Goal: Browse casually: Explore the website without a specific task or goal

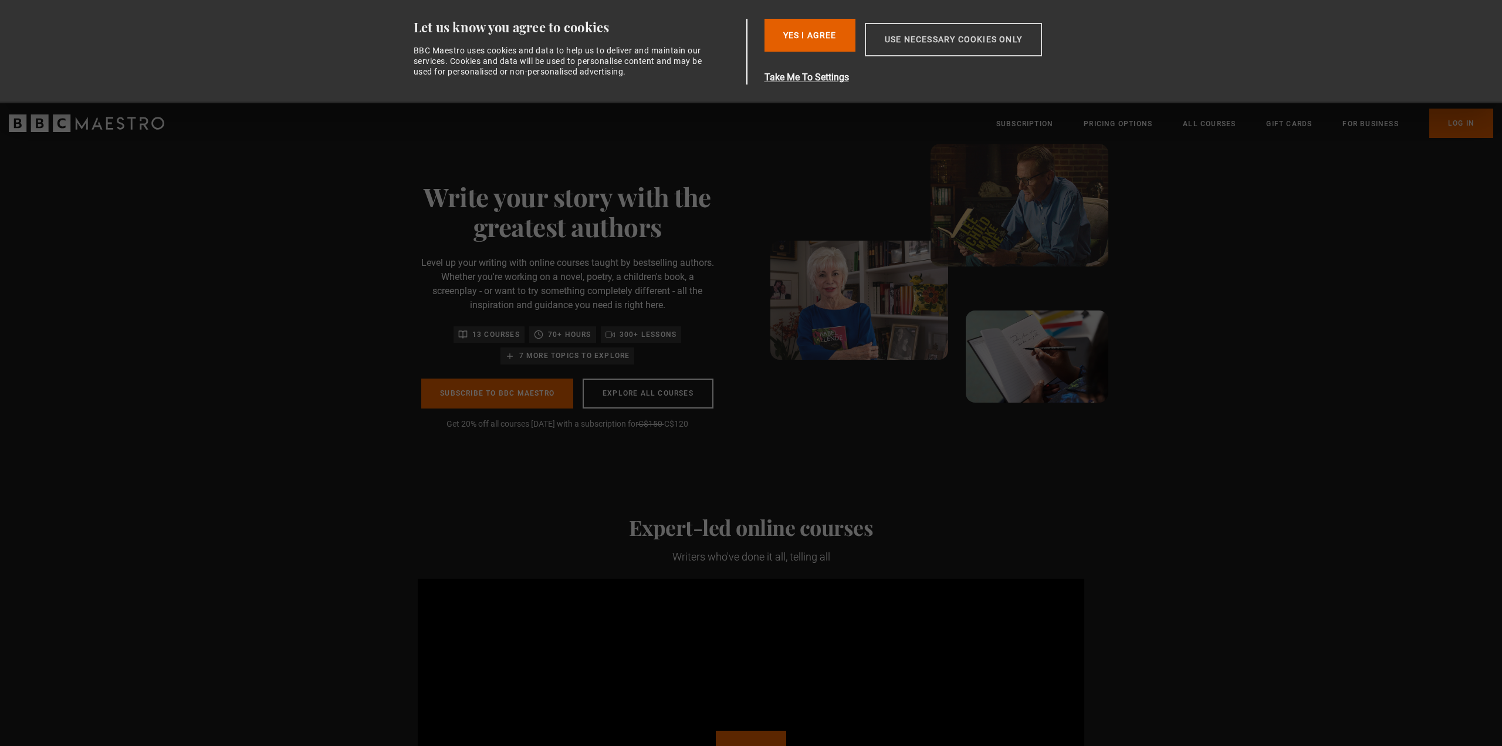
click at [979, 42] on button "Use necessary cookies only" at bounding box center [953, 39] width 177 height 33
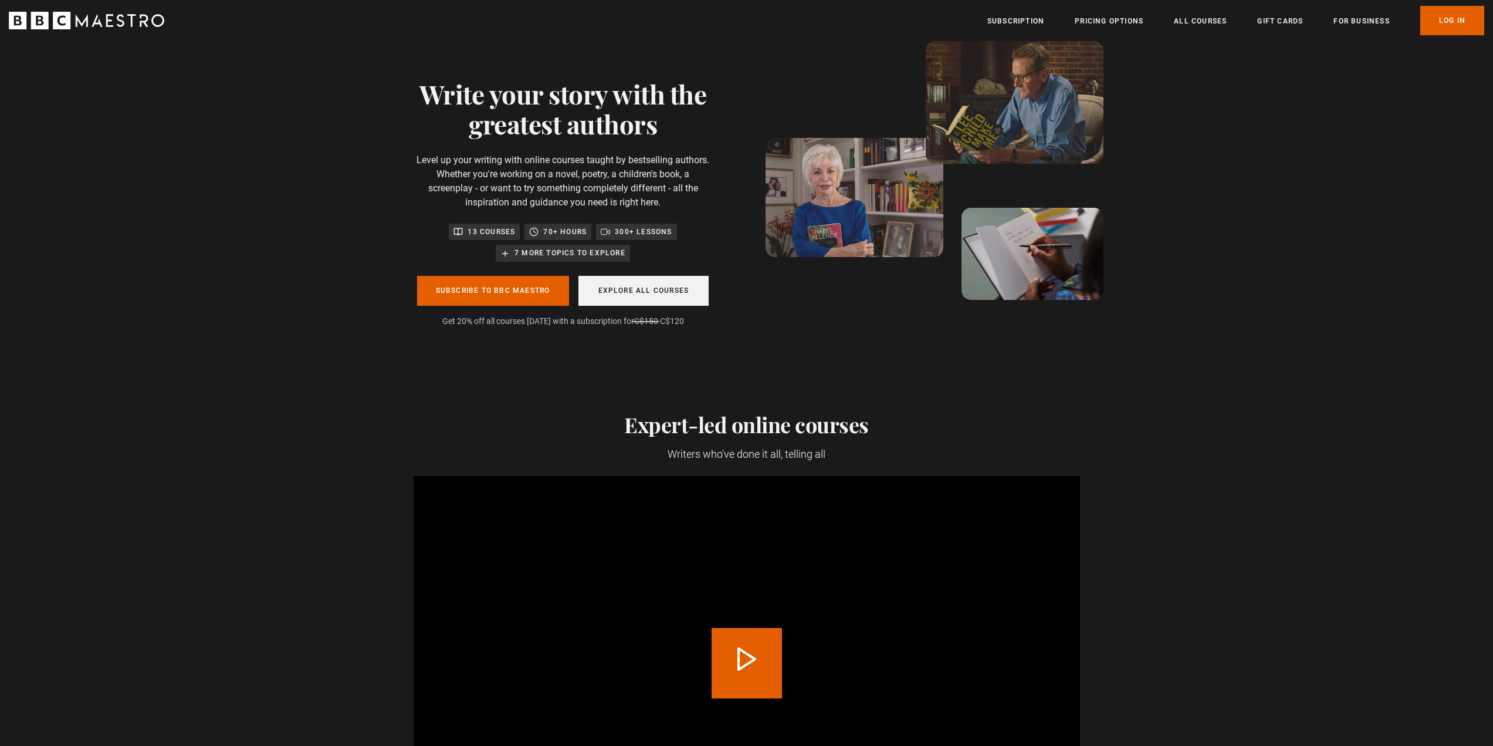
click at [691, 299] on link "Explore all courses" at bounding box center [643, 291] width 131 height 30
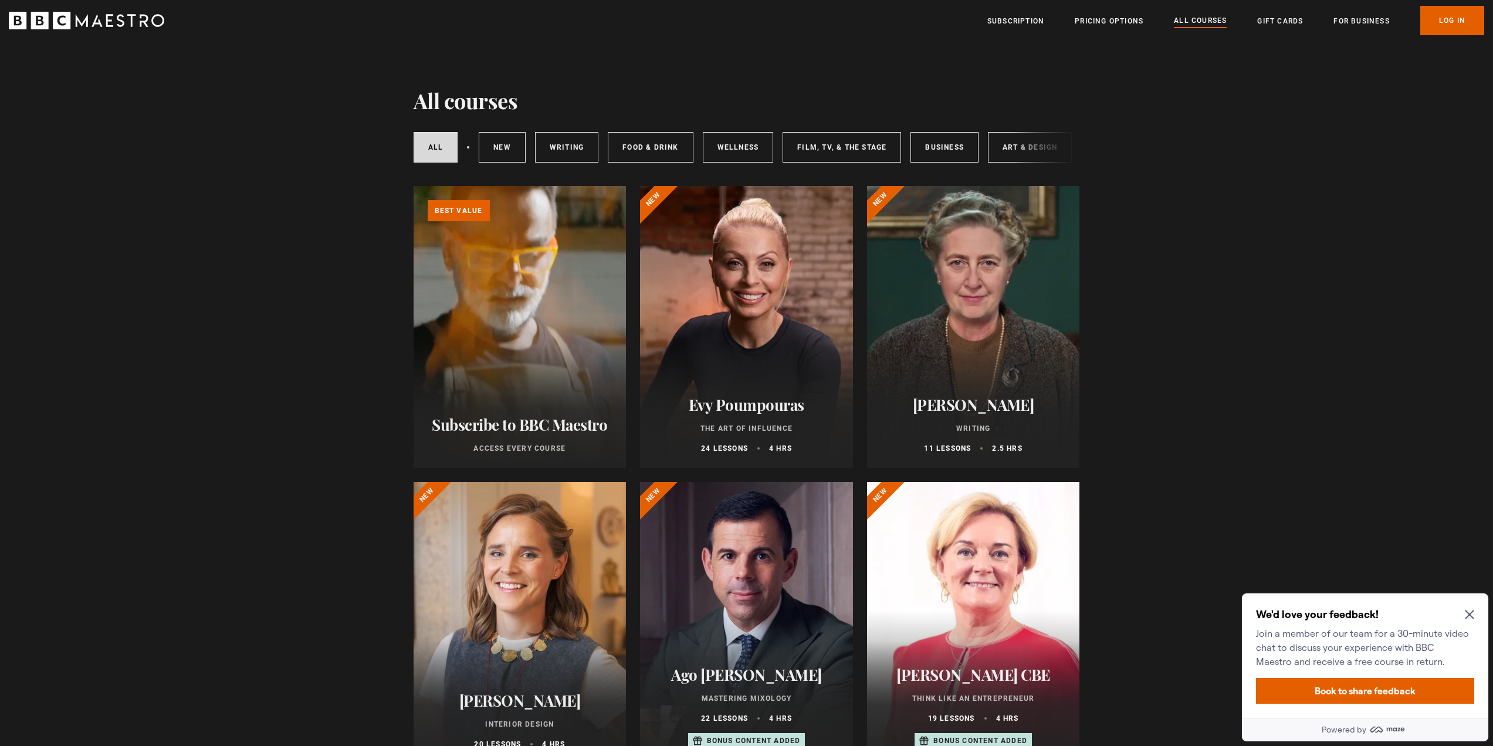
click at [1473, 613] on icon "Close Maze Prompt" at bounding box center [1469, 614] width 9 height 9
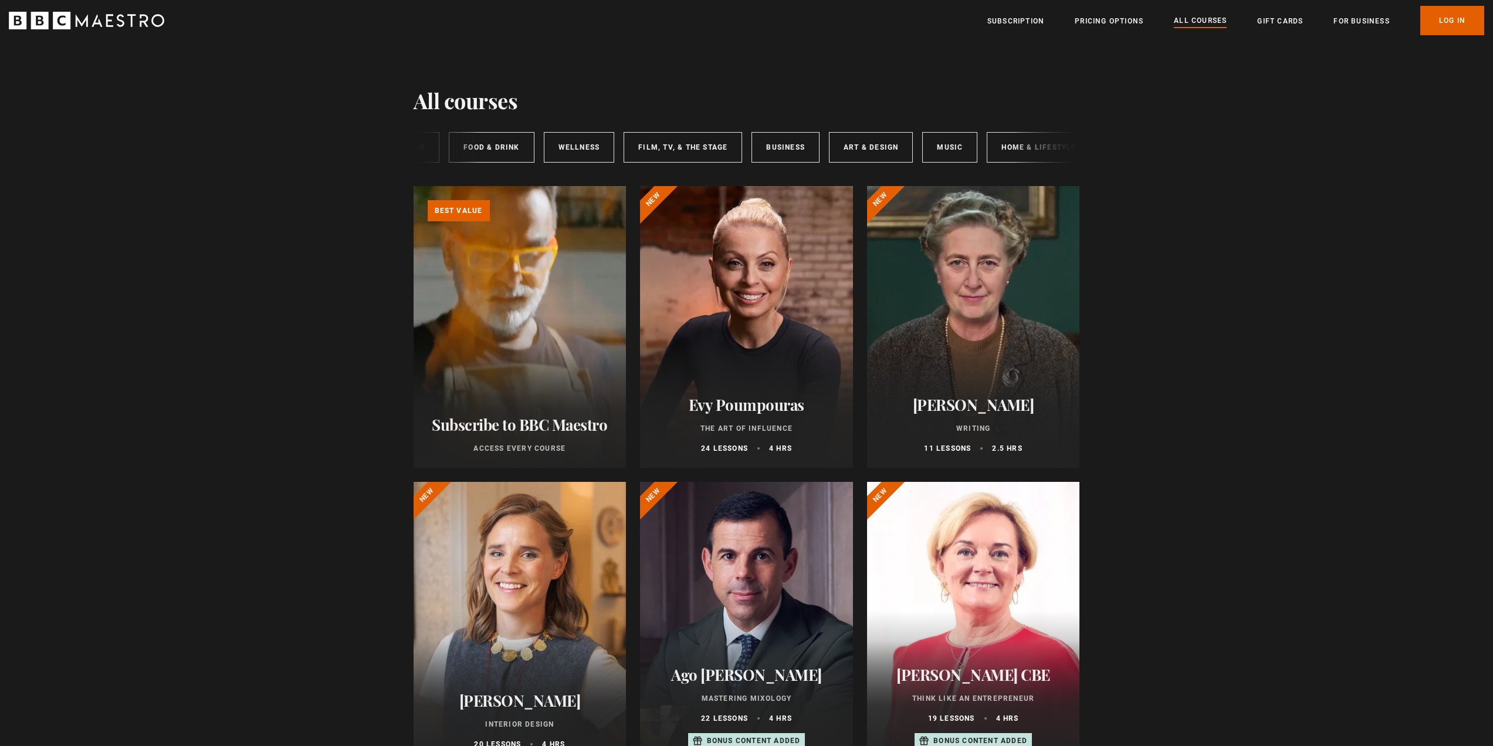
scroll to position [0, 175]
click at [1047, 153] on link "Home & Lifestyle" at bounding box center [1023, 147] width 104 height 31
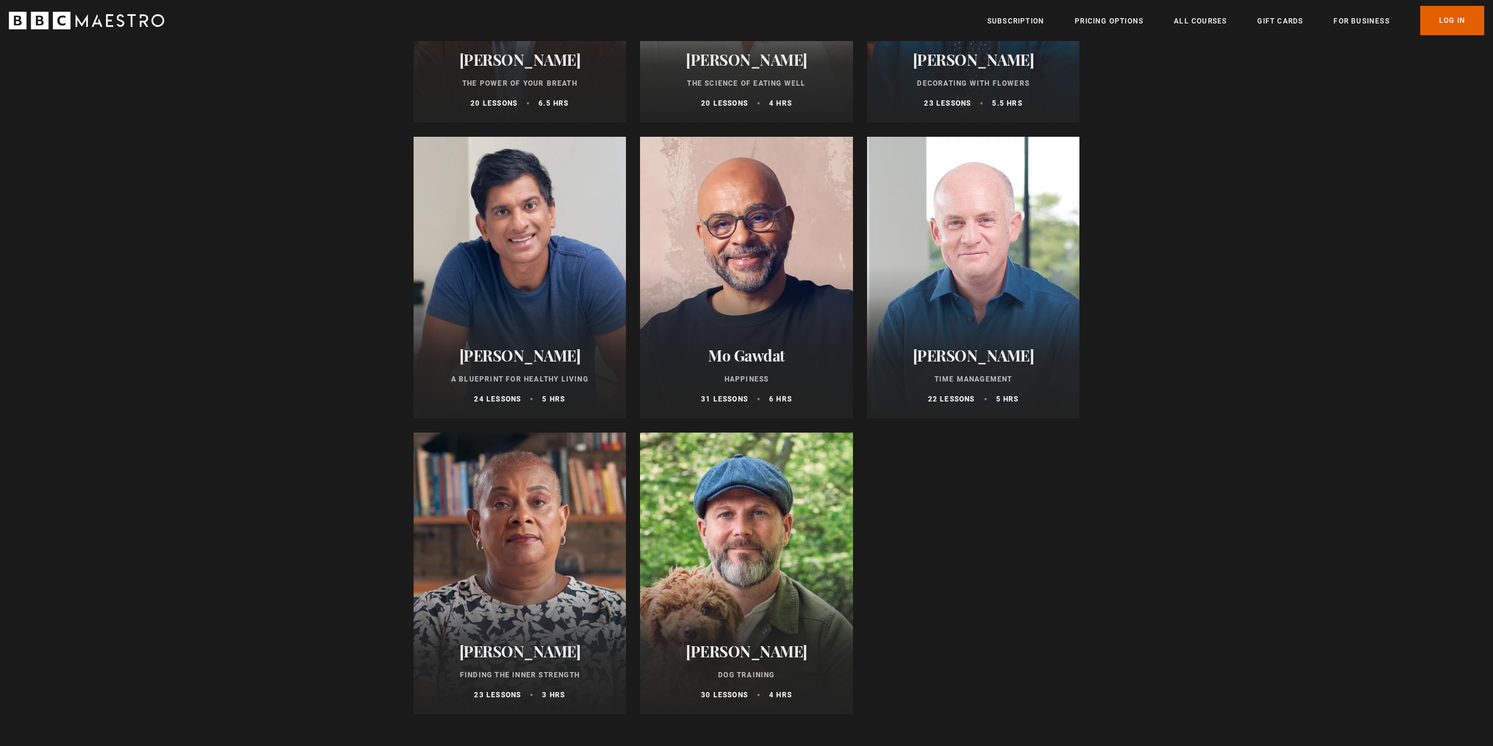
scroll to position [645, 0]
